Goal: Feedback & Contribution: Leave review/rating

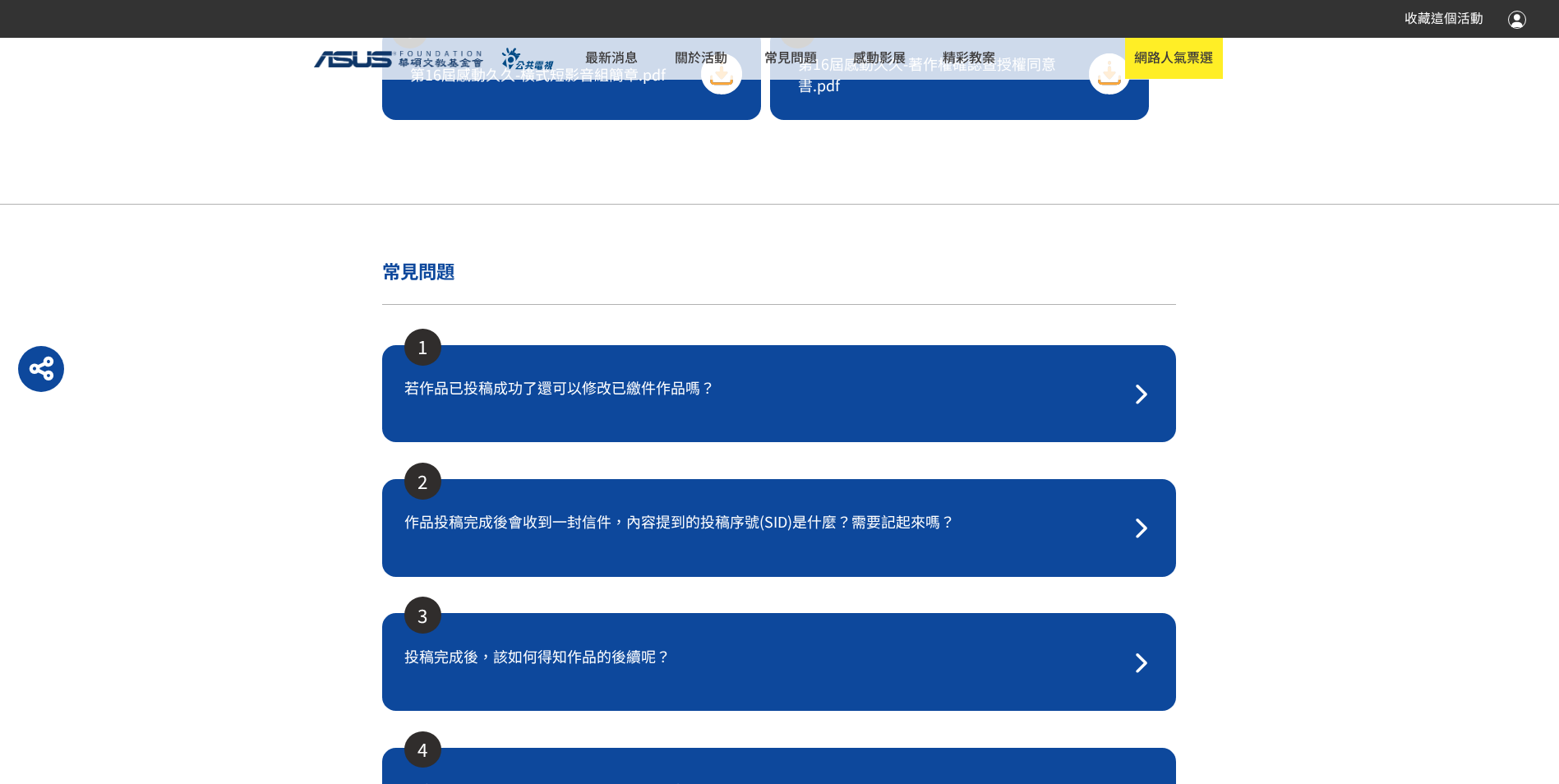
scroll to position [3533, 0]
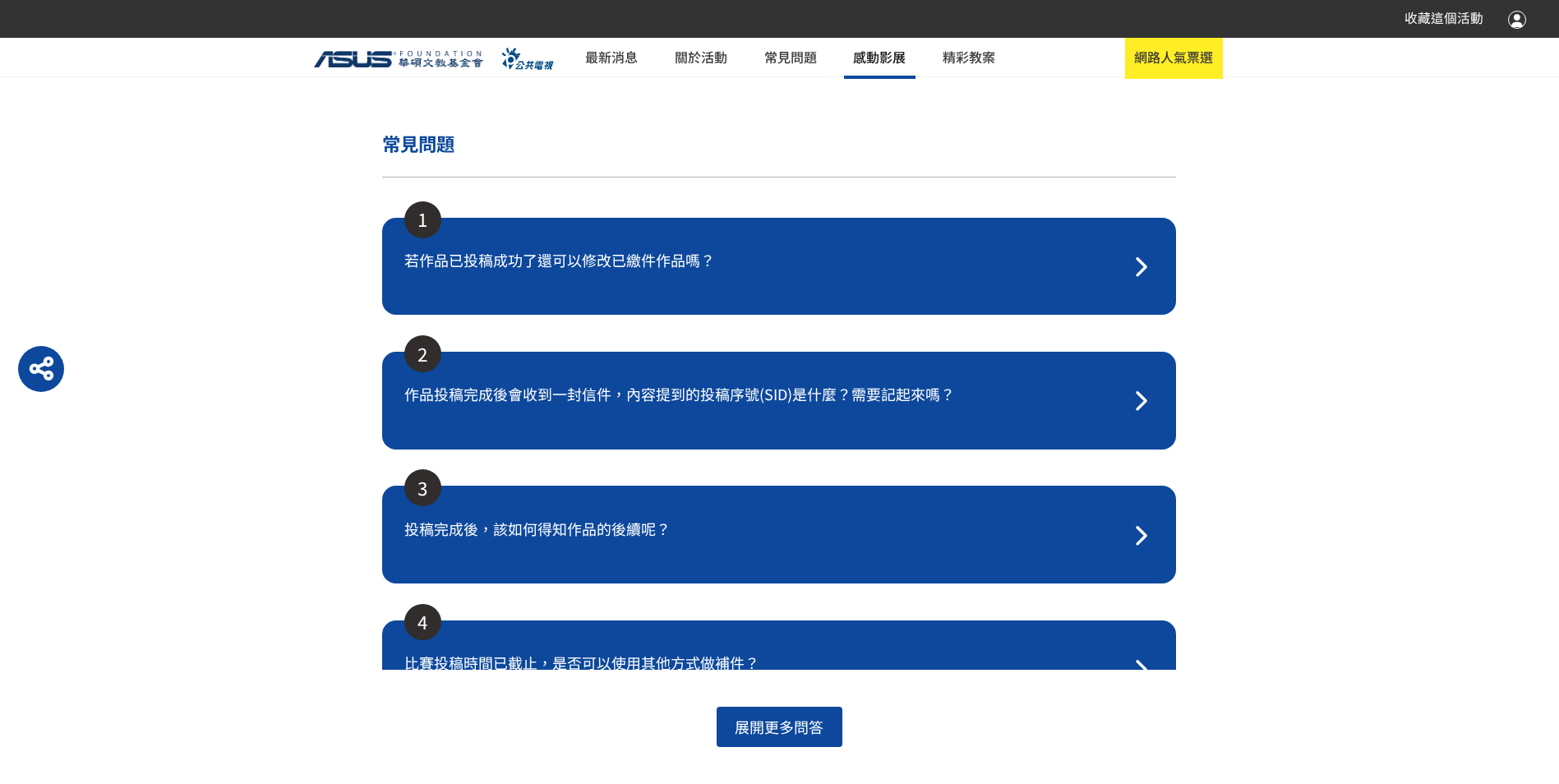
click at [888, 60] on link "感動影展" at bounding box center [879, 58] width 71 height 41
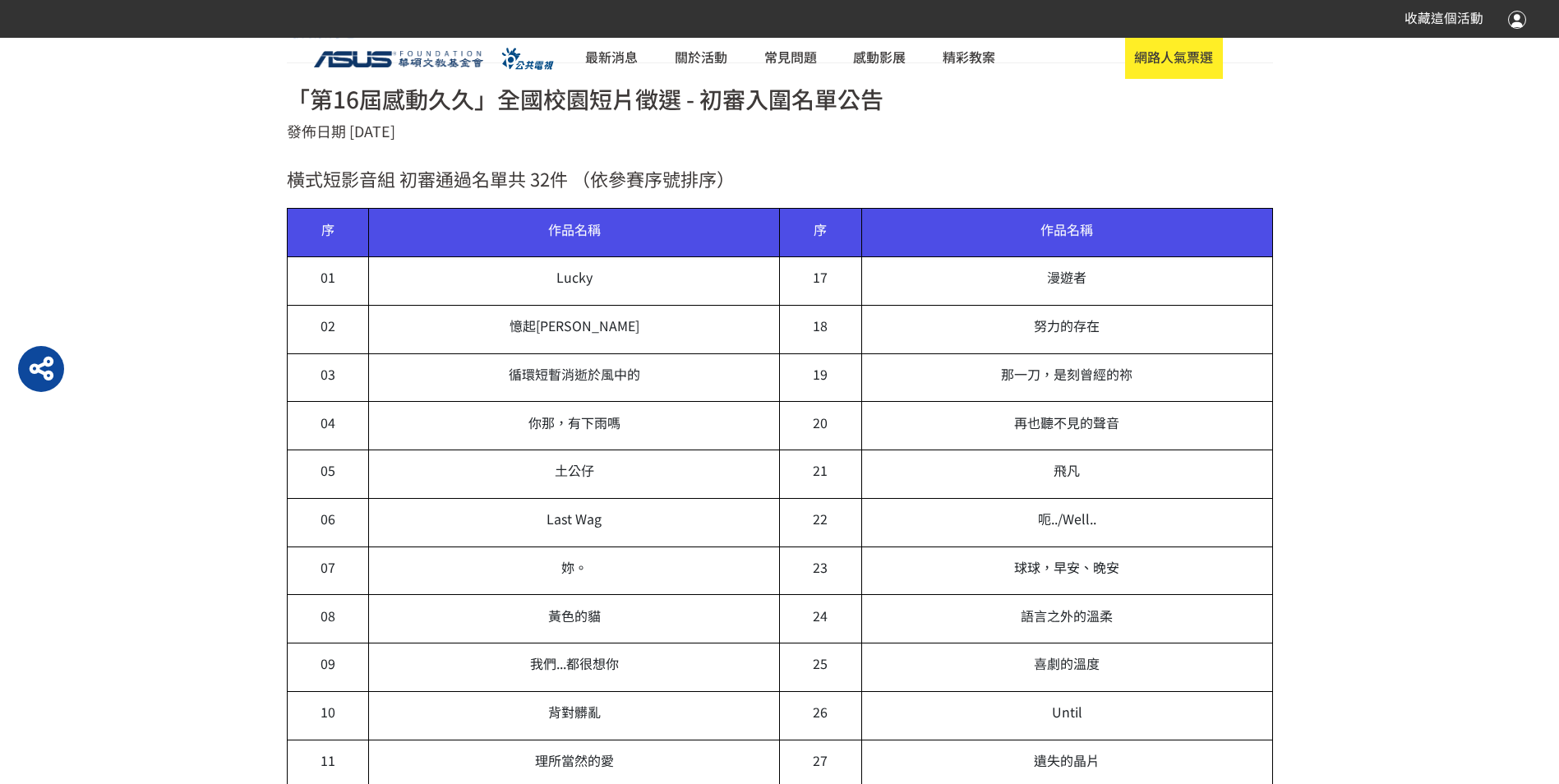
scroll to position [787, 0]
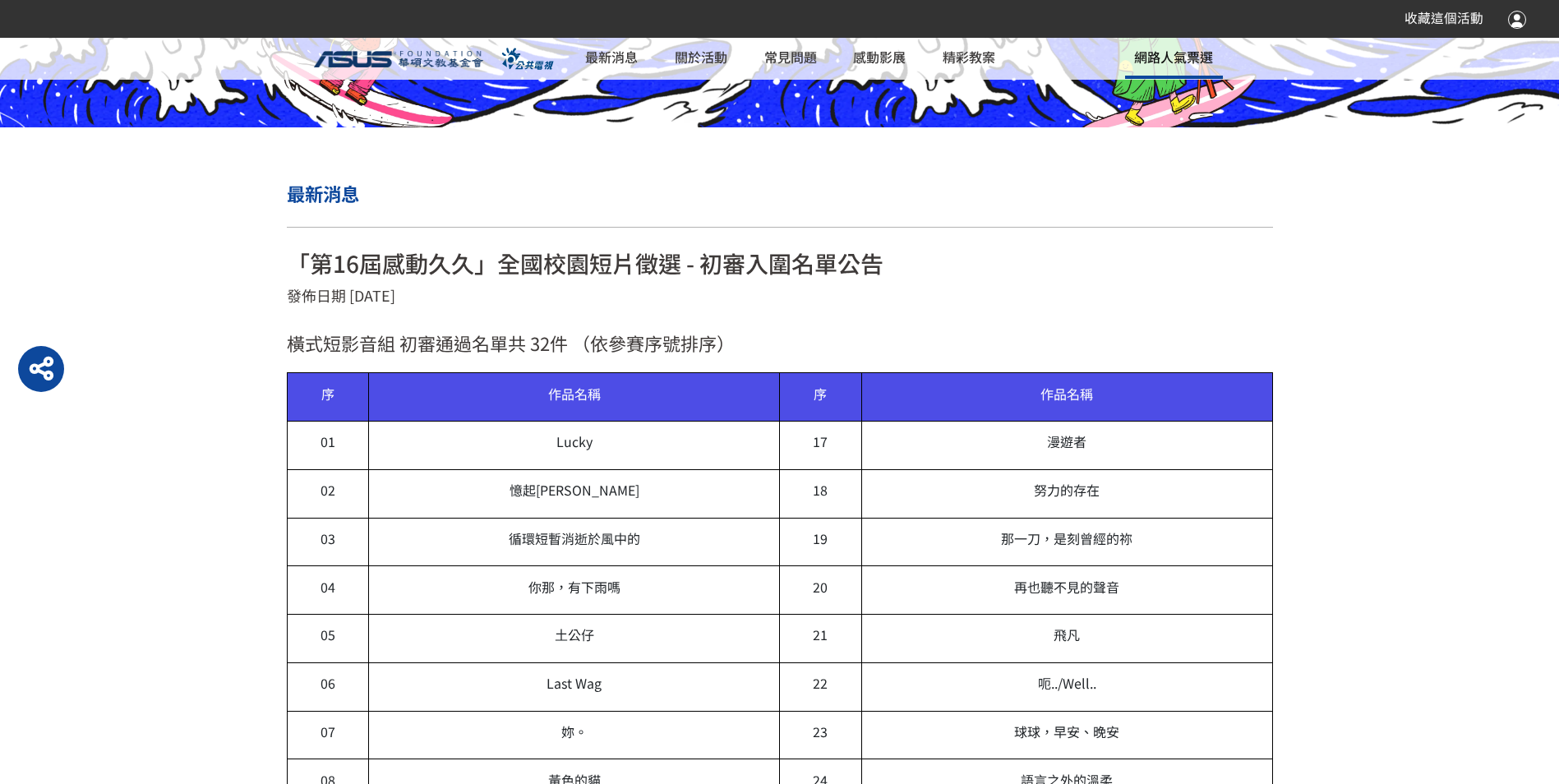
click at [1181, 61] on span "網路人氣票選" at bounding box center [1173, 57] width 79 height 20
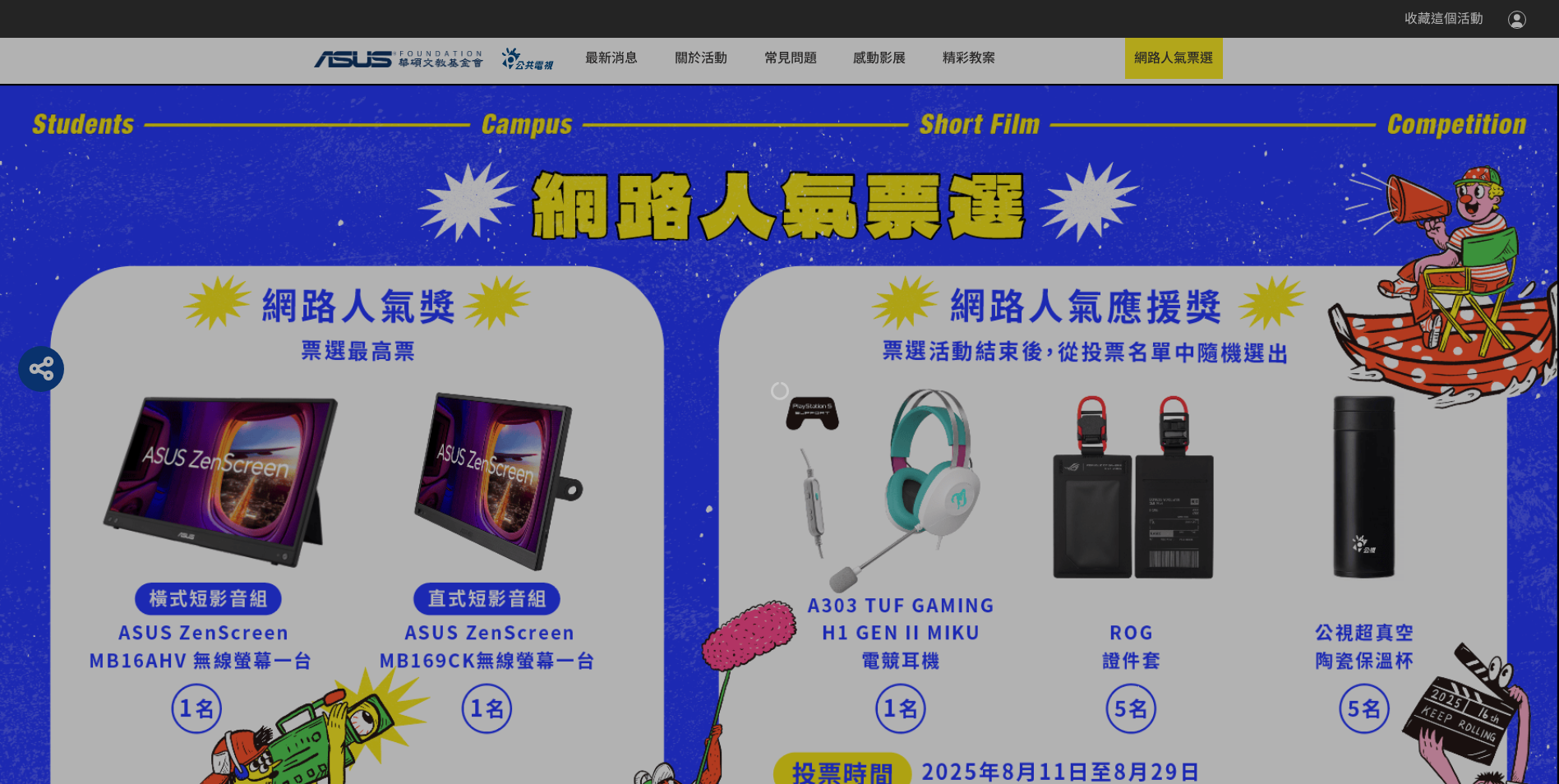
click at [1031, 382] on img at bounding box center [780, 525] width 1559 height 881
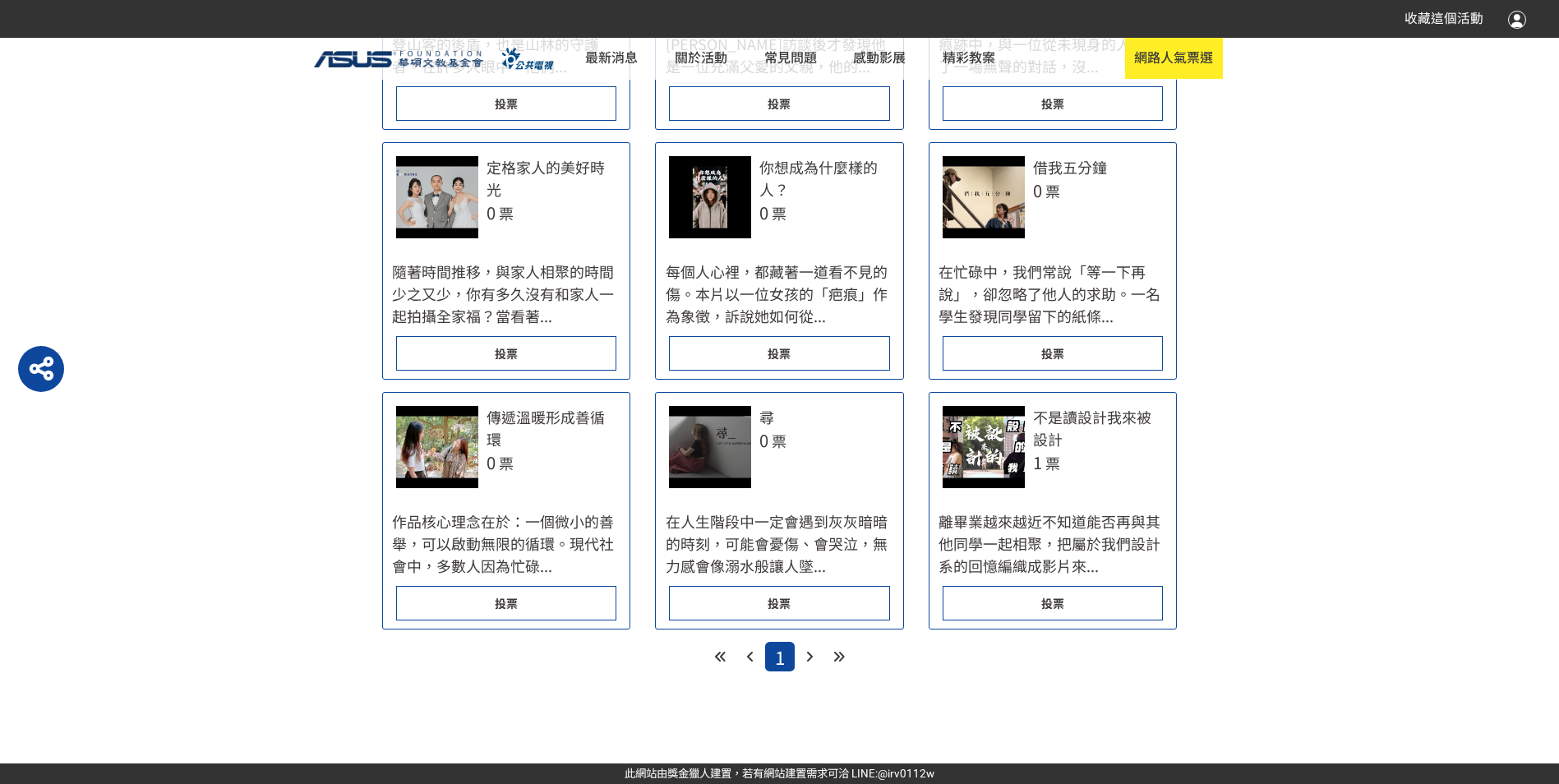
scroll to position [1050, 0]
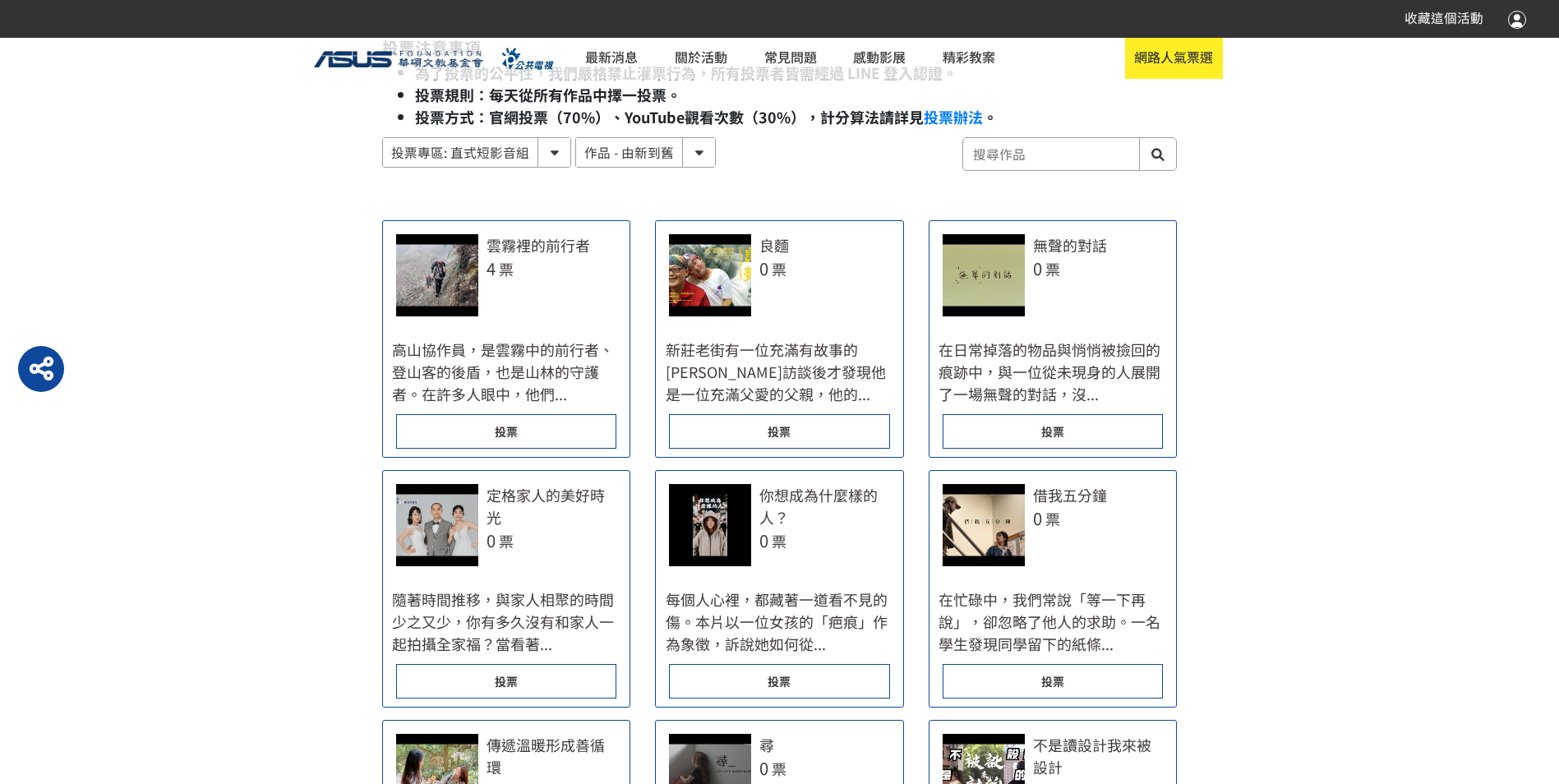
click at [557, 439] on div "投票" at bounding box center [506, 431] width 220 height 34
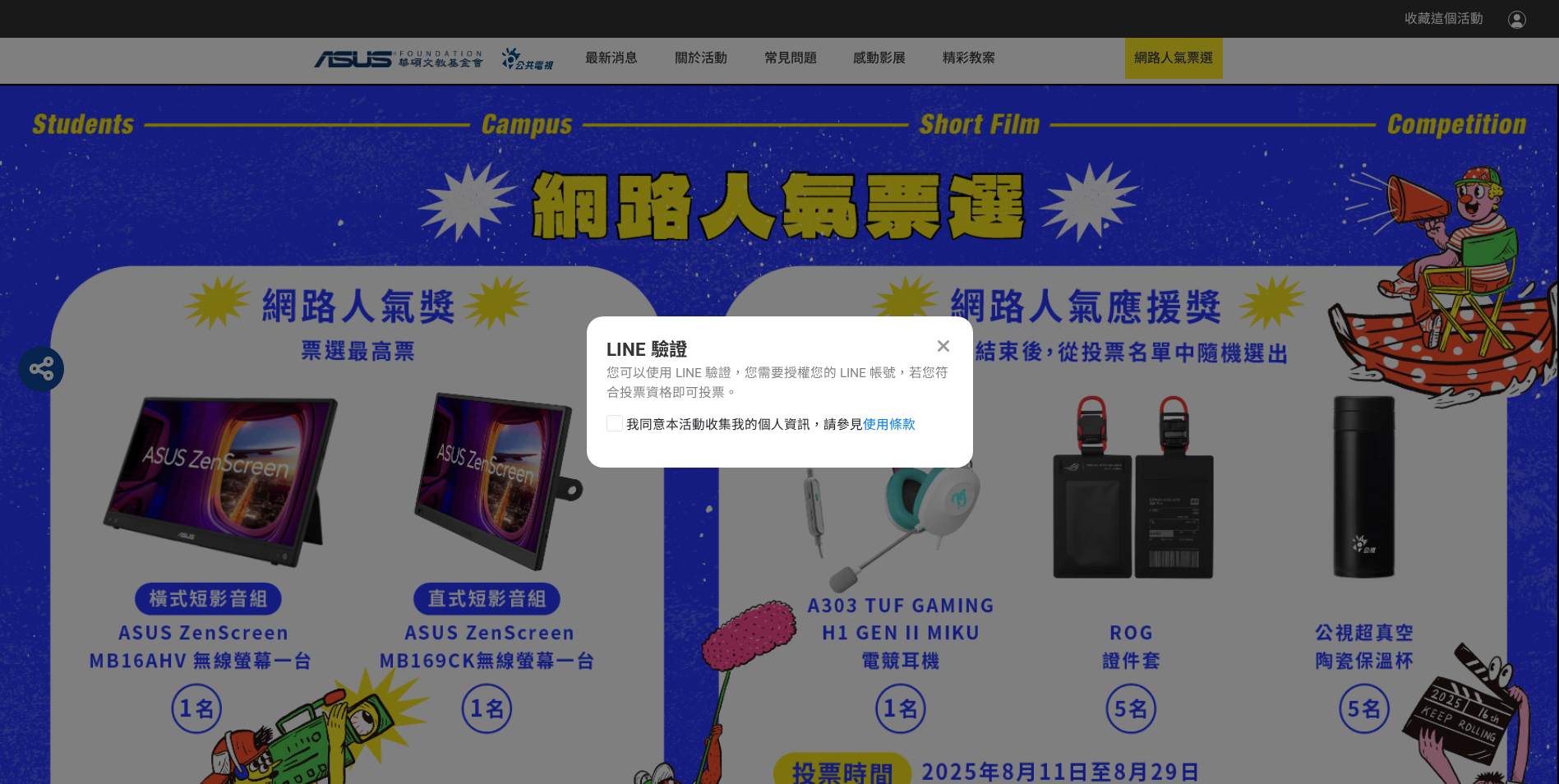
click at [611, 419] on div at bounding box center [614, 423] width 16 height 16
checkbox input "true"
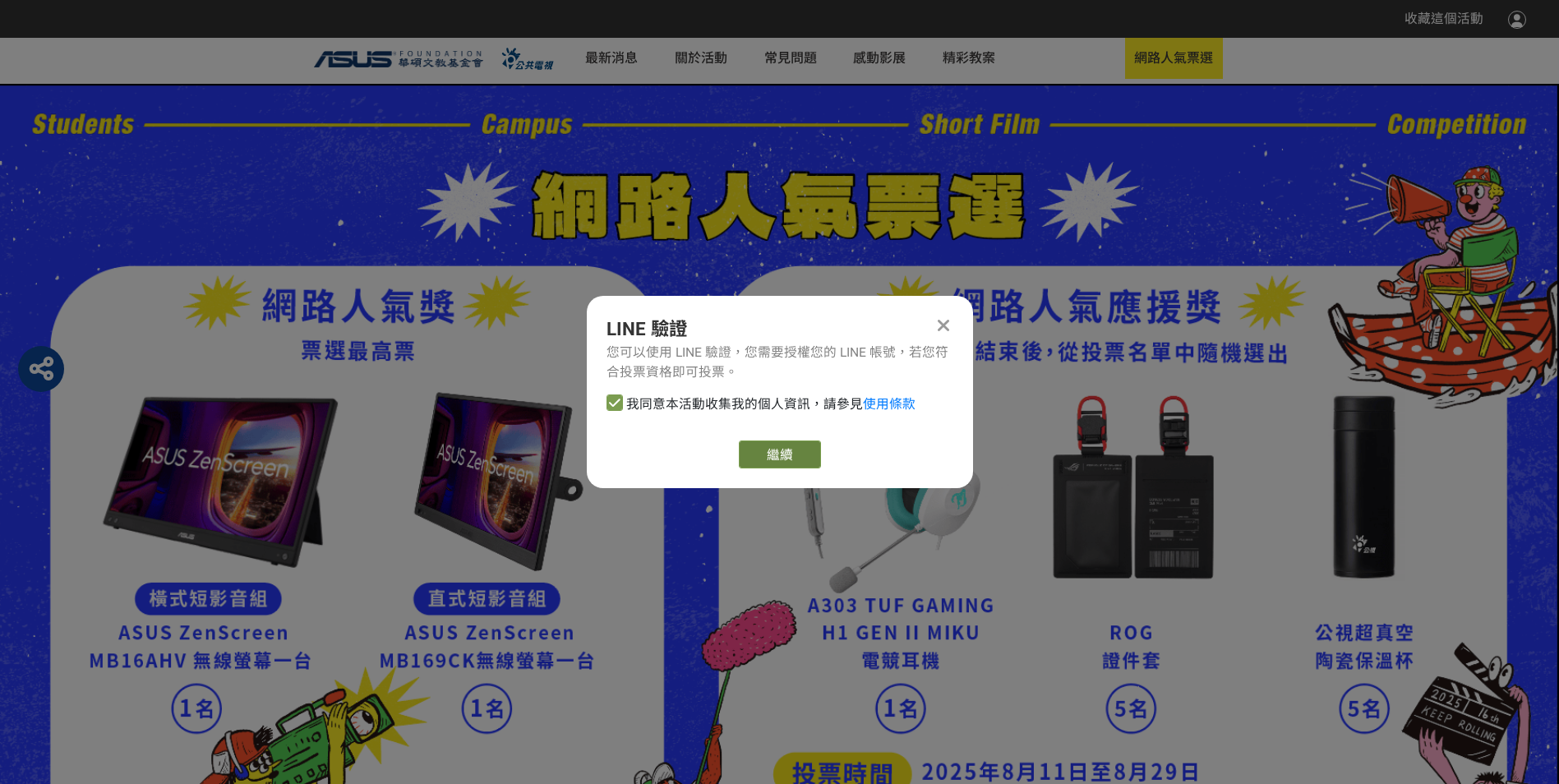
click at [777, 463] on link "繼續" at bounding box center [780, 455] width 82 height 28
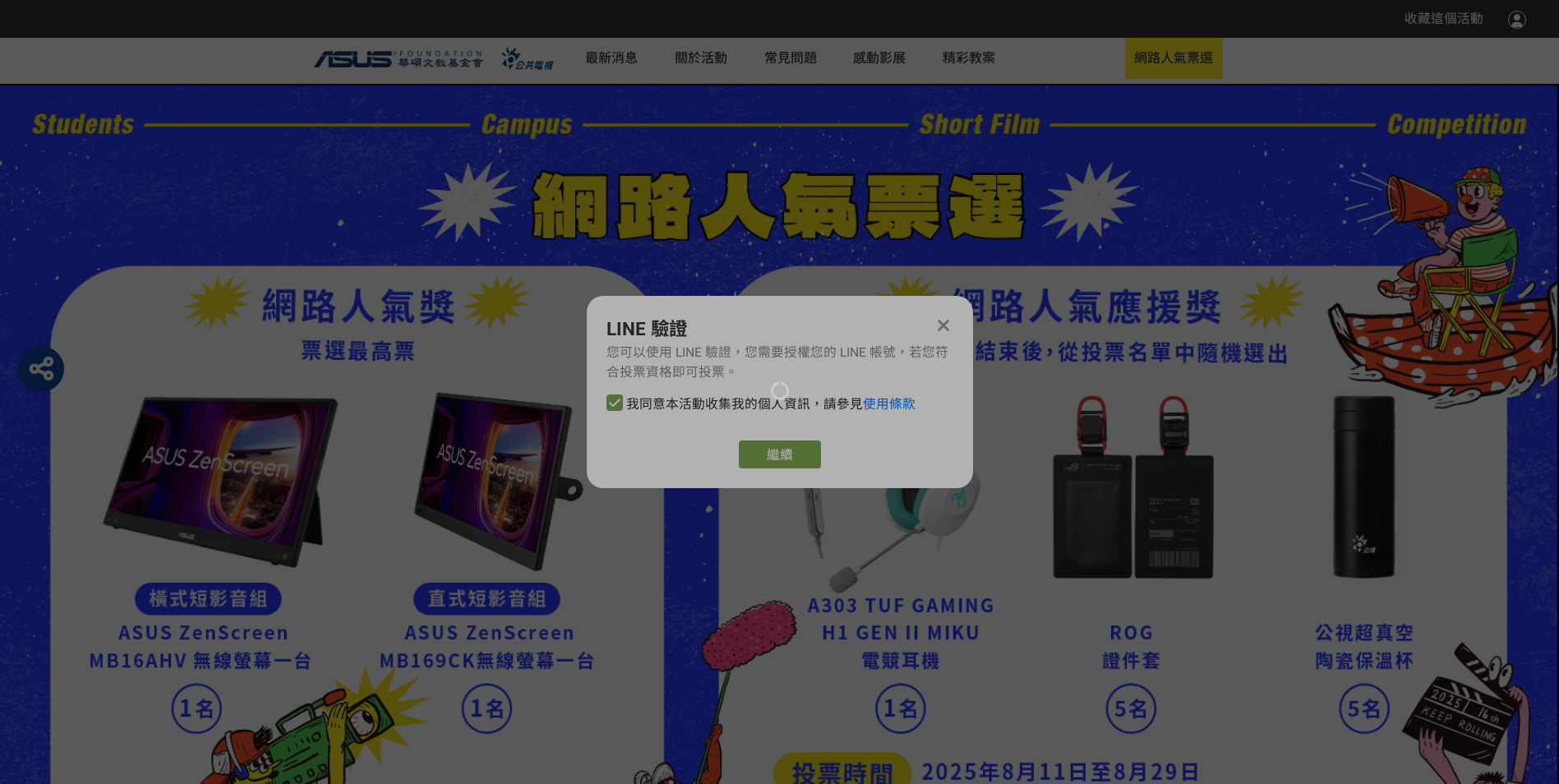
click at [784, 451] on div at bounding box center [780, 392] width 1559 height 784
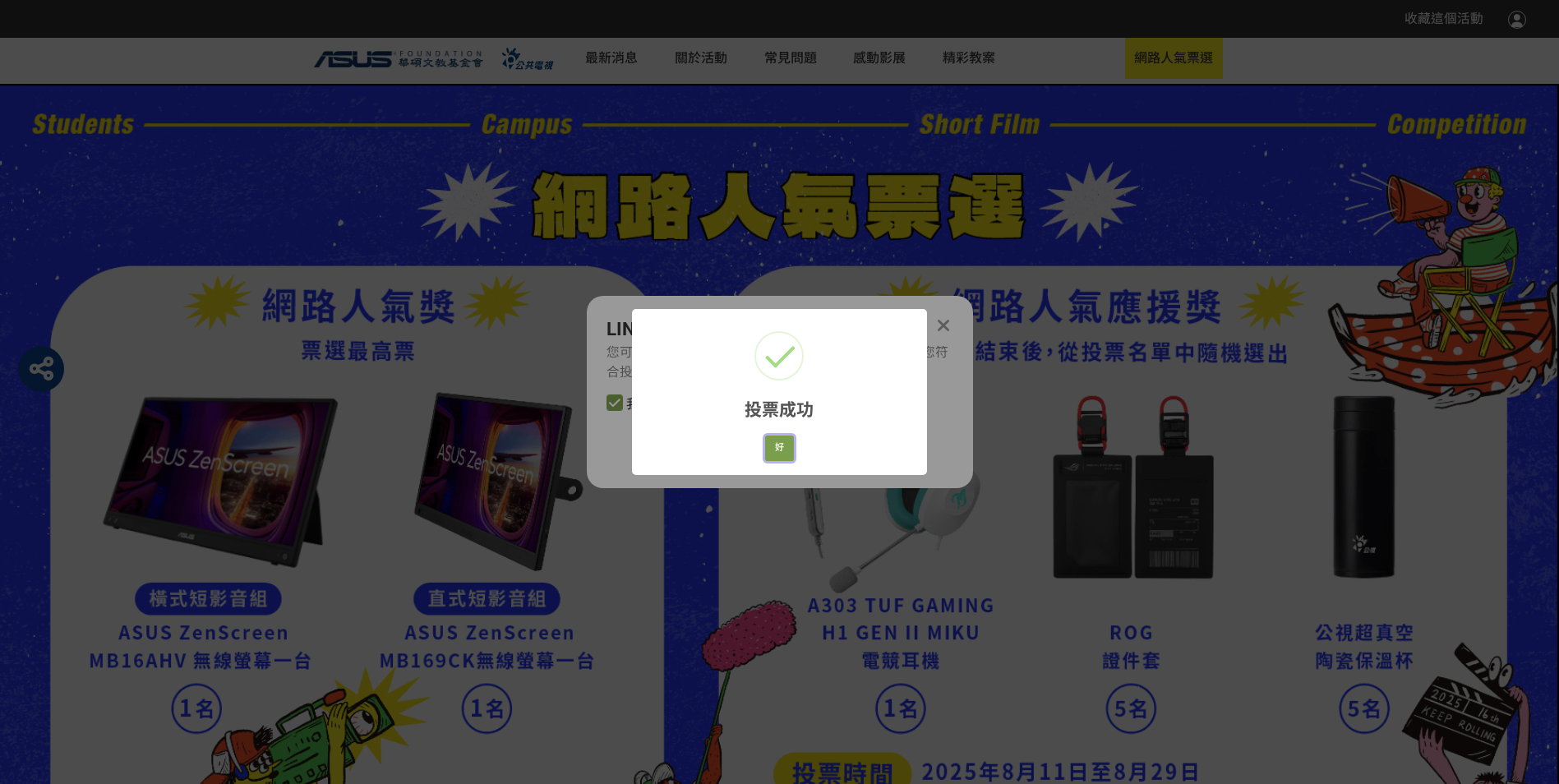
click at [784, 451] on button "好" at bounding box center [780, 448] width 29 height 26
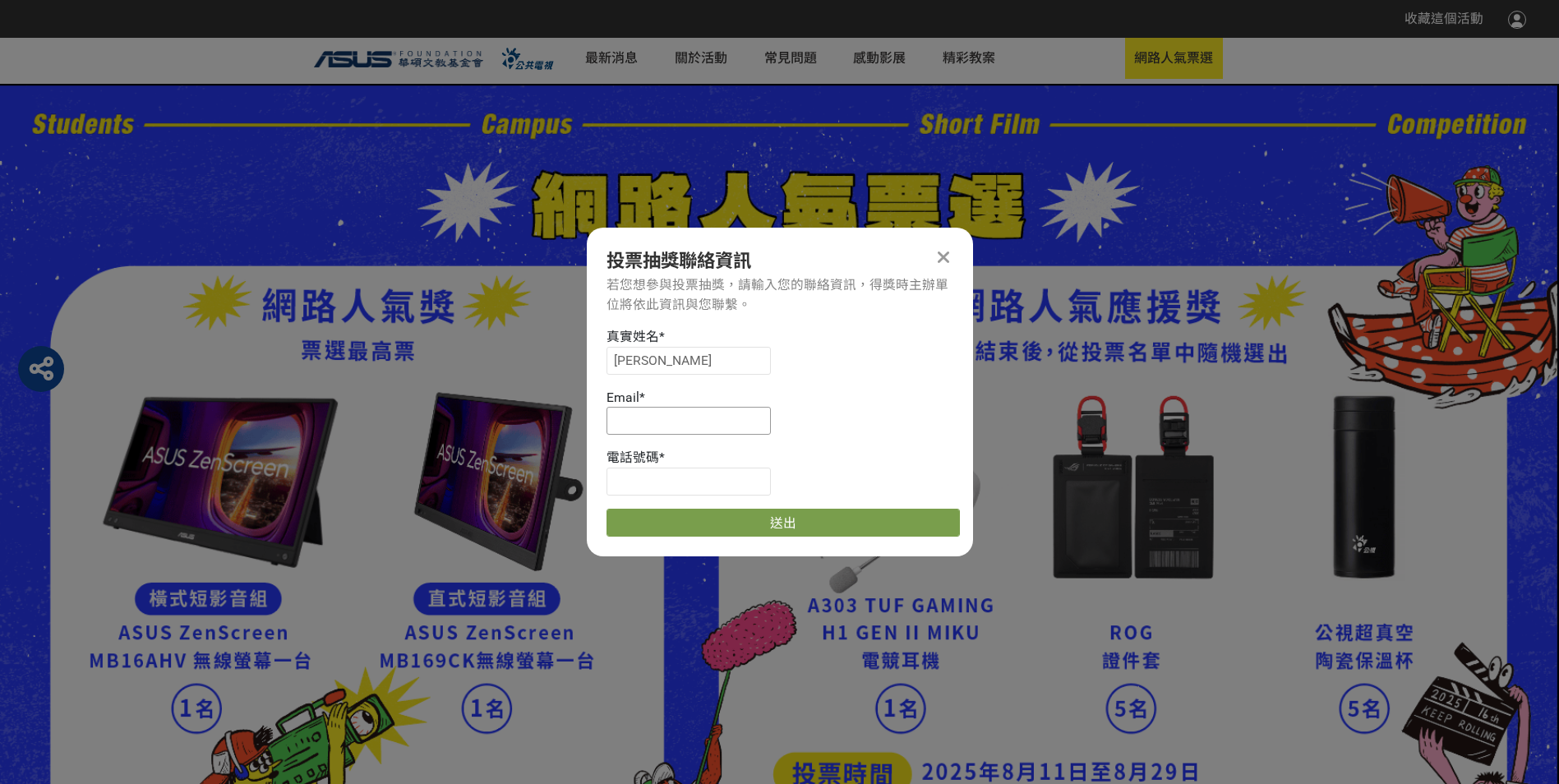
click at [644, 417] on input at bounding box center [689, 421] width 165 height 28
type input "sega32127@yahoo.com.tw"
type input "0960430741"
click at [789, 520] on button "送出" at bounding box center [783, 523] width 354 height 28
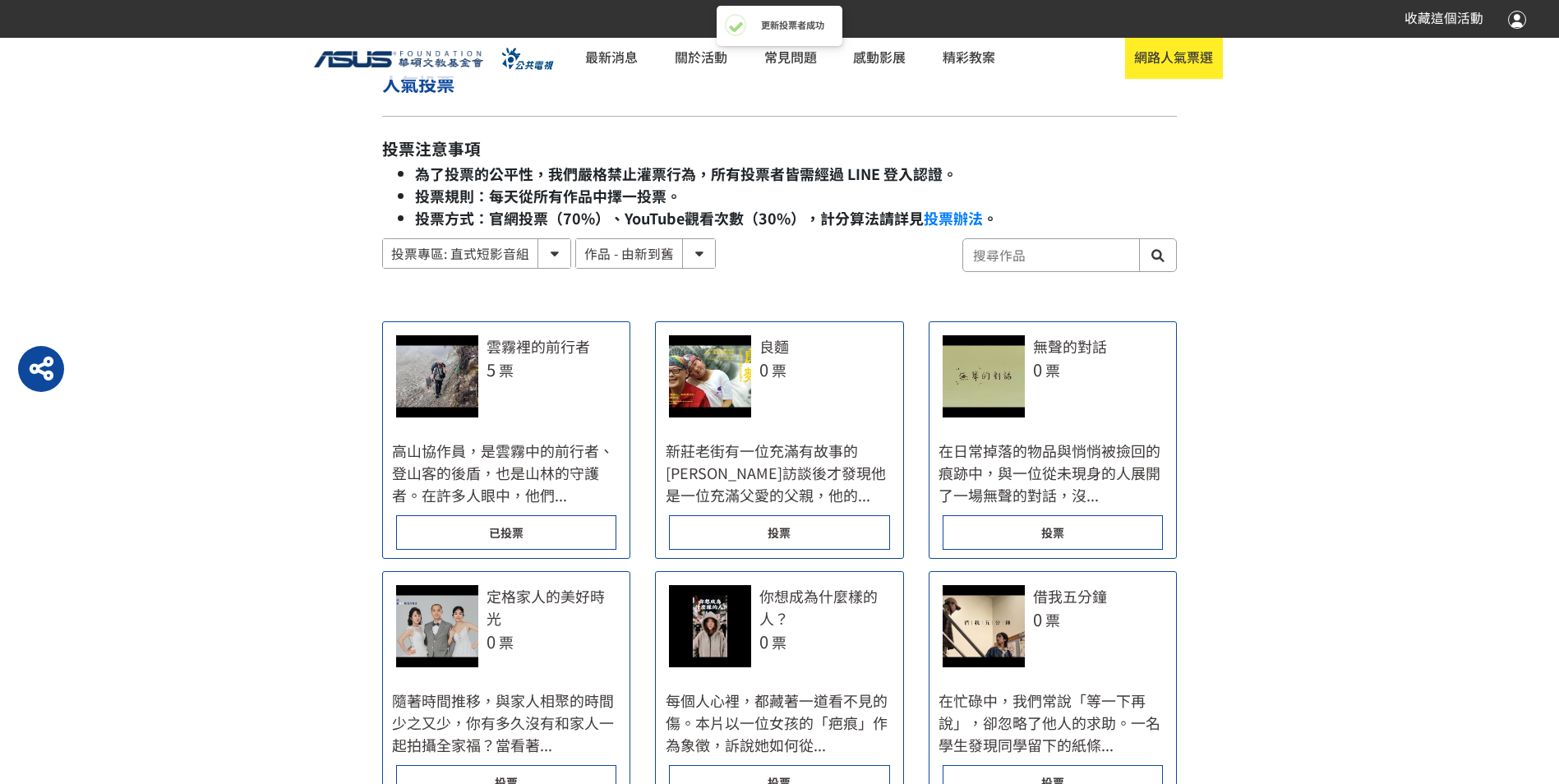
scroll to position [1050, 0]
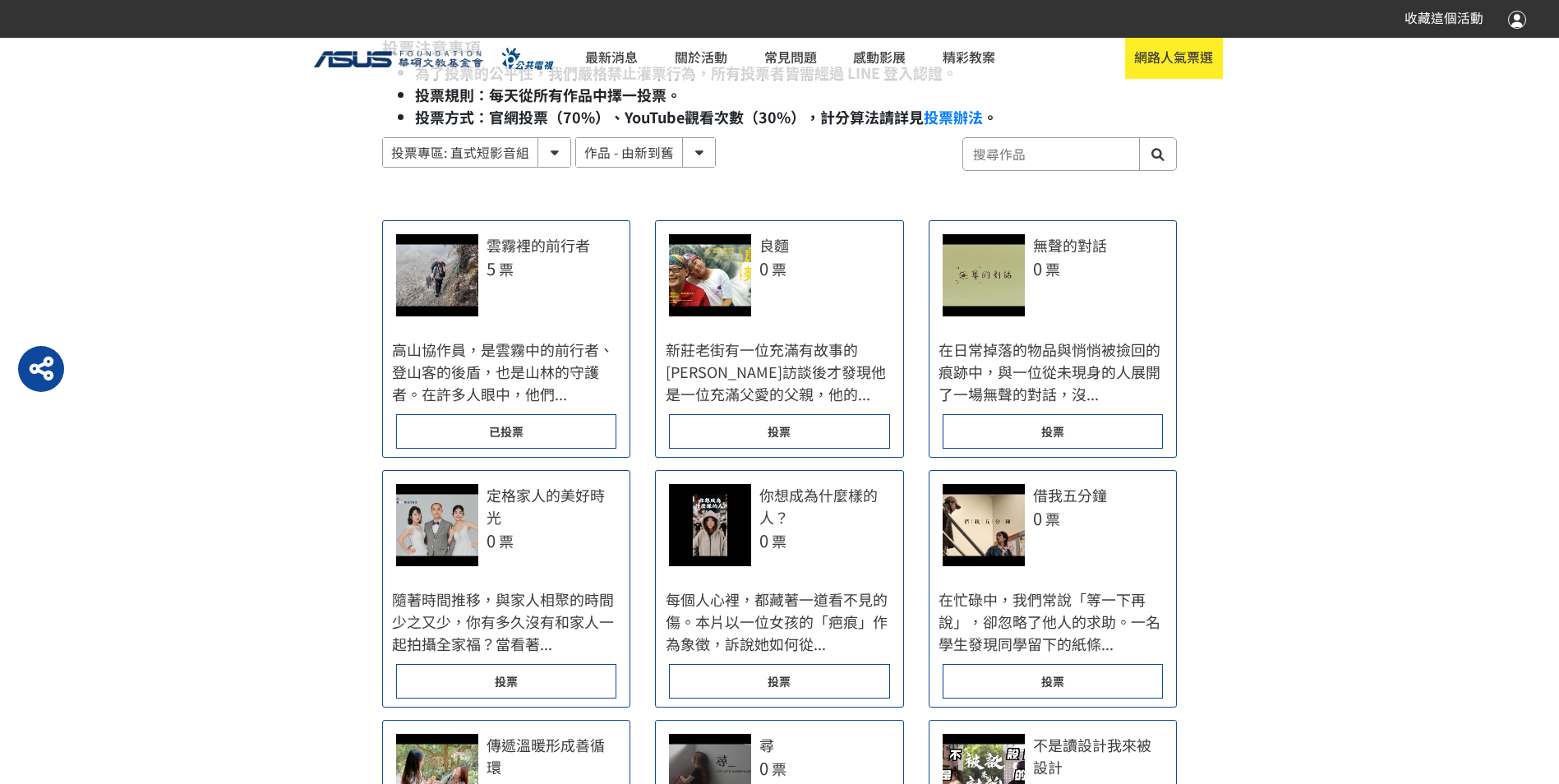
click at [805, 433] on div "投票" at bounding box center [779, 431] width 220 height 34
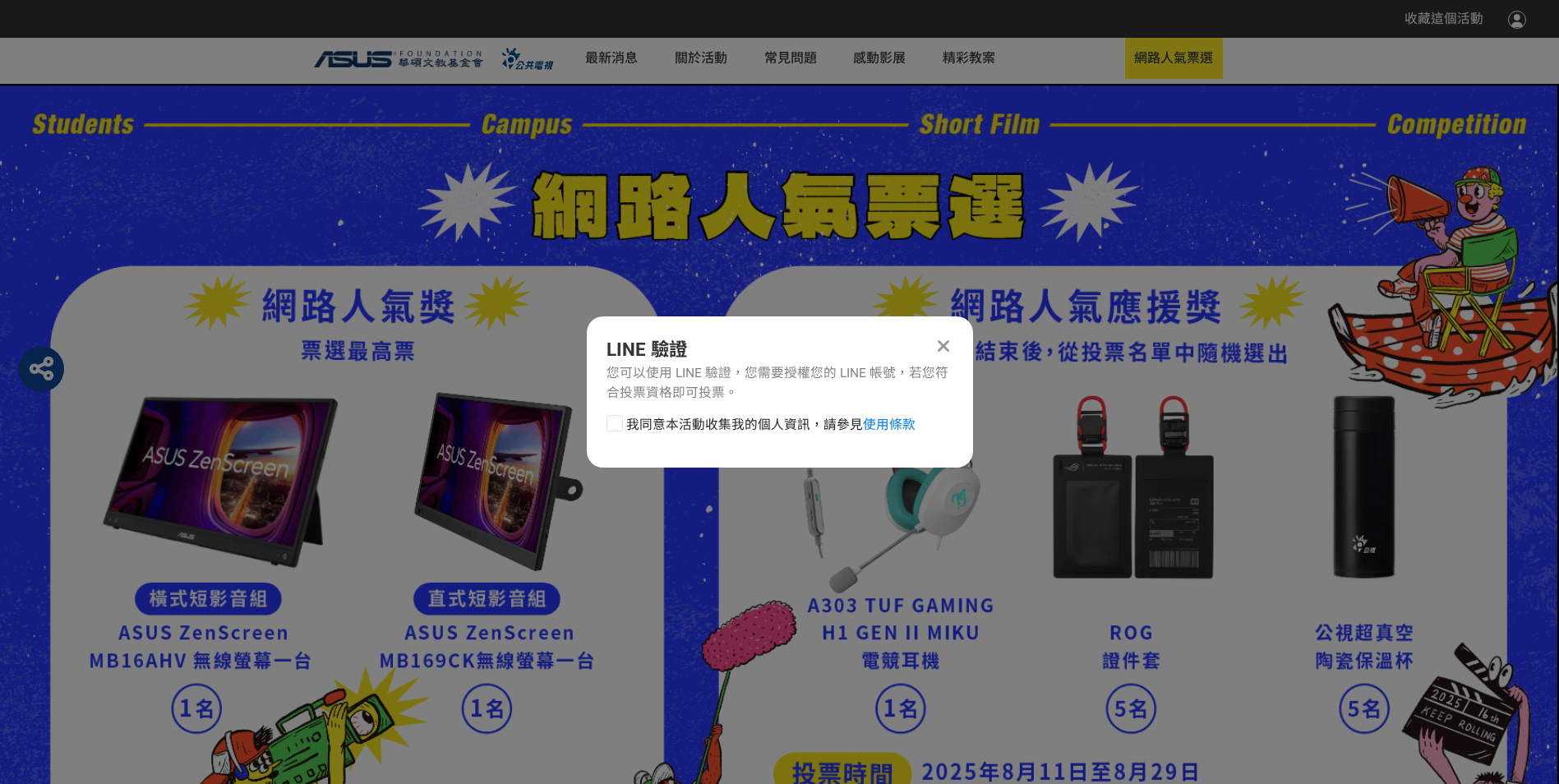
scroll to position [0, 0]
click at [943, 342] on icon at bounding box center [943, 345] width 11 height 18
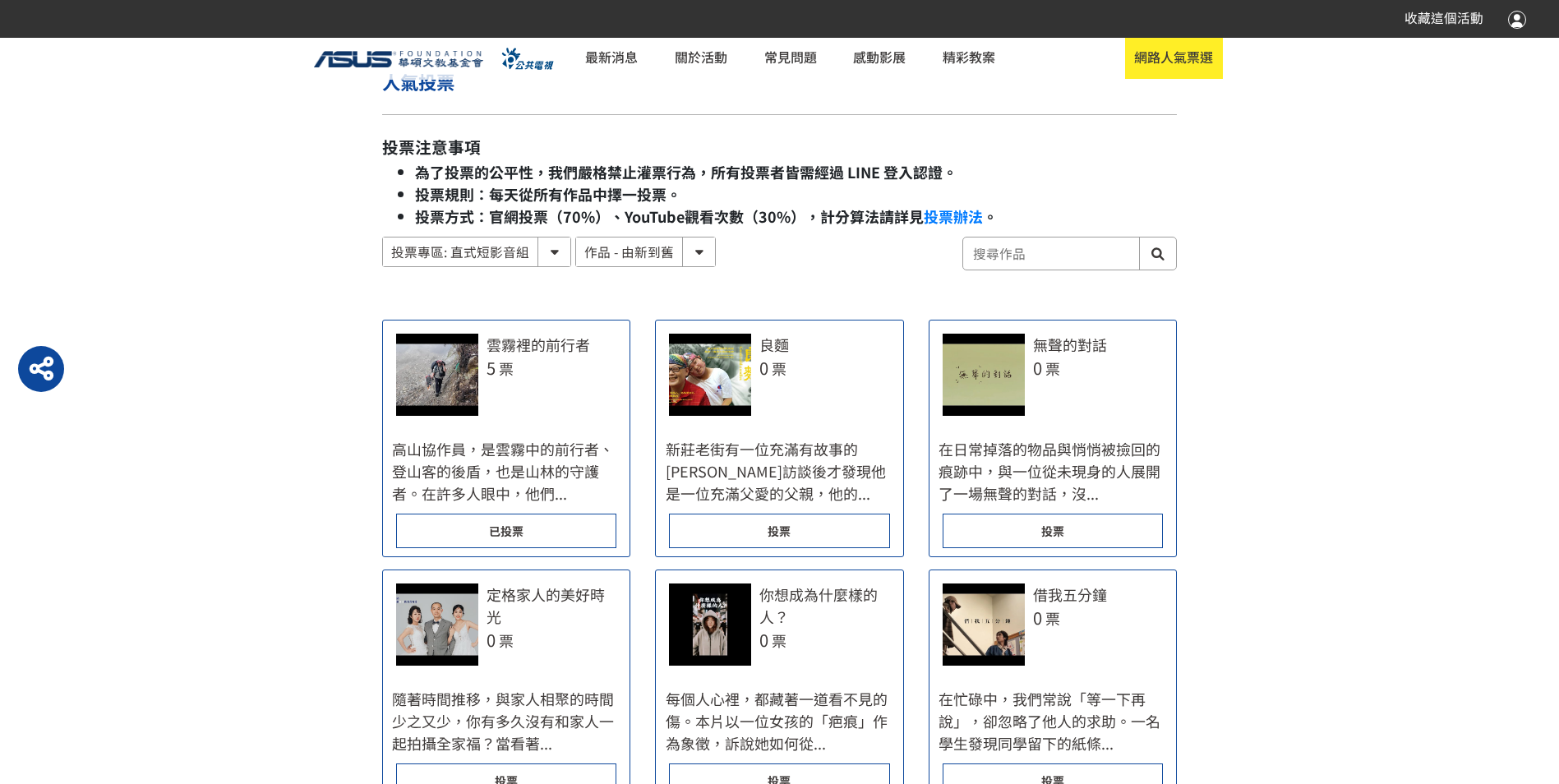
scroll to position [639, 0]
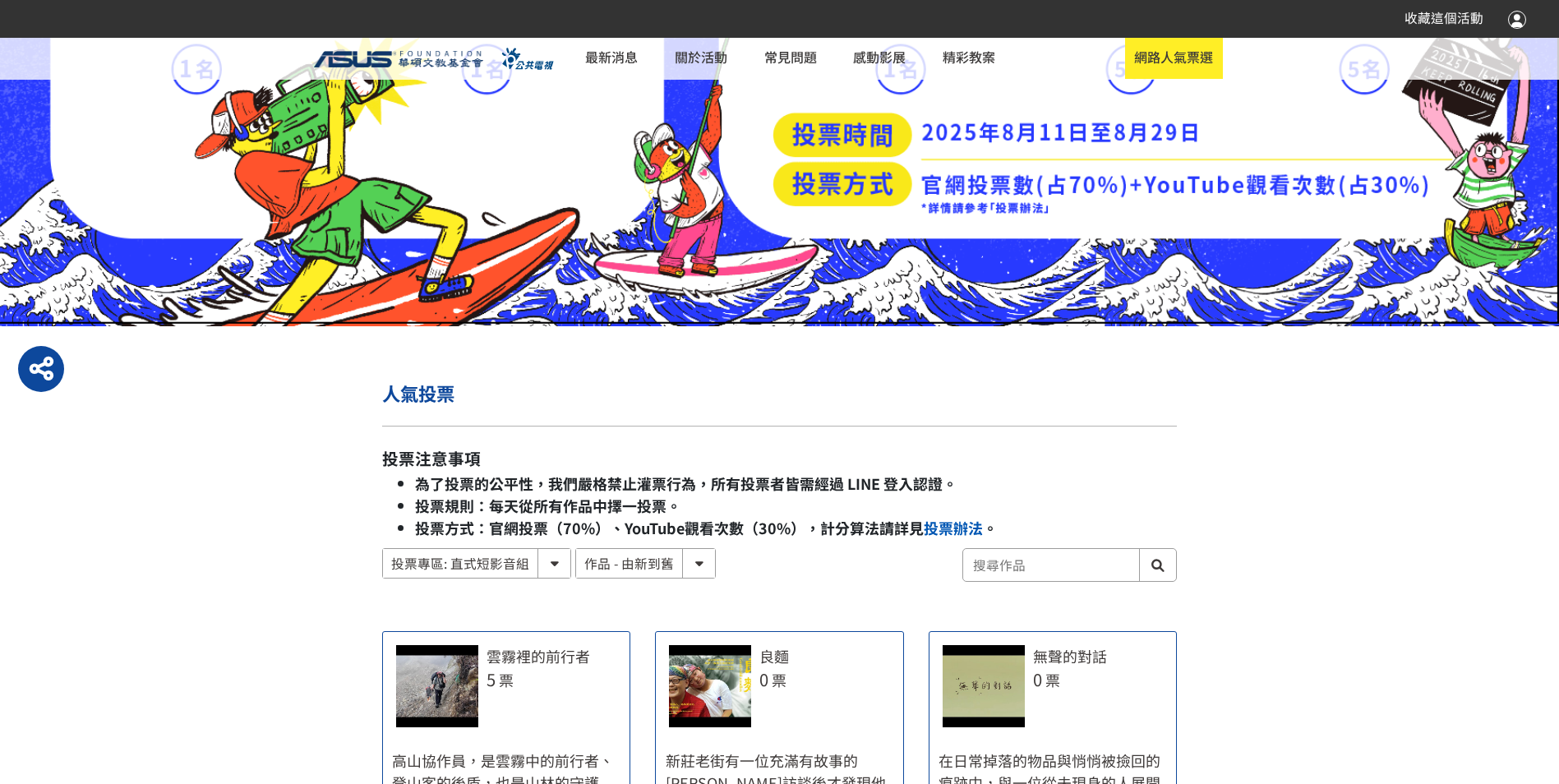
click at [956, 533] on link "投票辦法" at bounding box center [954, 528] width 60 height 22
